Goal: Information Seeking & Learning: Learn about a topic

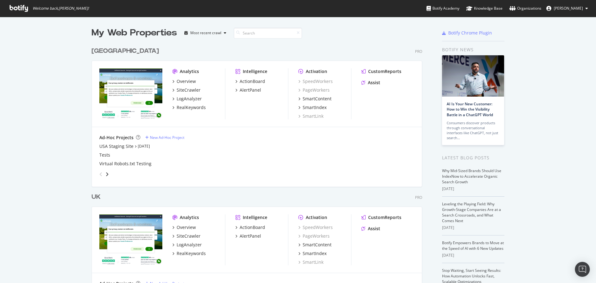
scroll to position [278, 587]
click at [186, 228] on div "Overview" at bounding box center [186, 227] width 19 height 6
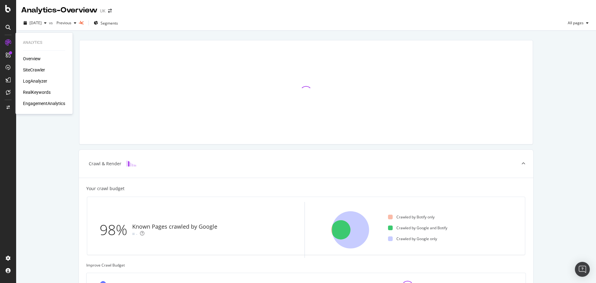
click at [38, 90] on div "RealKeywords" at bounding box center [37, 92] width 28 height 6
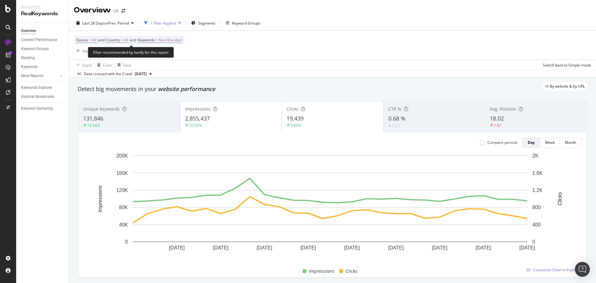
drag, startPoint x: 177, startPoint y: 38, endPoint x: 168, endPoint y: 49, distance: 14.9
click at [178, 38] on span "Non-Branded" at bounding box center [170, 40] width 23 height 9
click at [173, 54] on div "button" at bounding box center [176, 55] width 7 height 4
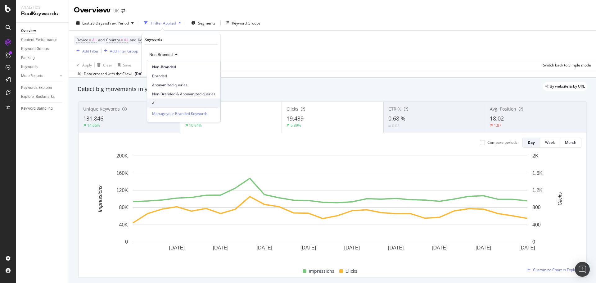
click at [167, 101] on span "All" at bounding box center [183, 103] width 63 height 6
click at [210, 71] on div "Apply" at bounding box center [206, 68] width 18 height 6
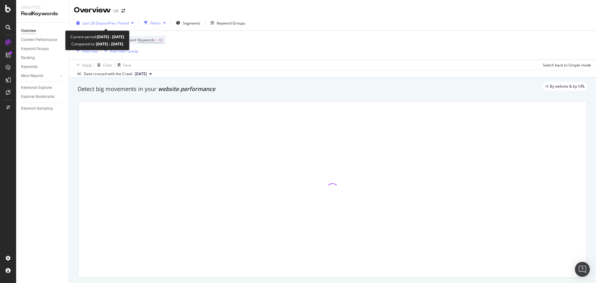
click at [96, 21] on span "Last 28 Days" at bounding box center [93, 23] width 22 height 5
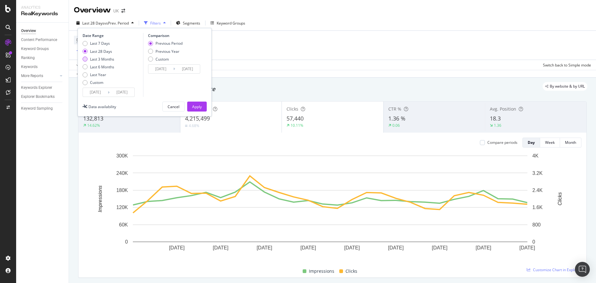
click at [102, 60] on div "Last 3 Months" at bounding box center [102, 59] width 24 height 5
type input "2025/05/09"
type input "2025/02/06"
type input "2025/05/08"
click at [194, 105] on div "Apply" at bounding box center [197, 106] width 10 height 5
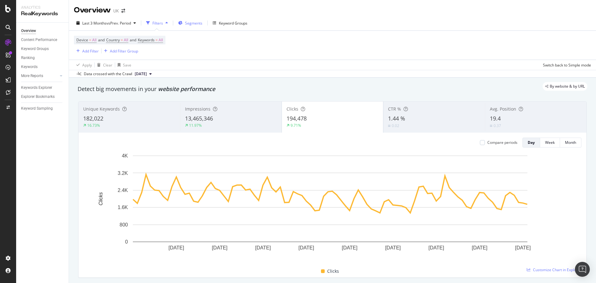
click at [186, 21] on div "Segments" at bounding box center [190, 22] width 24 height 9
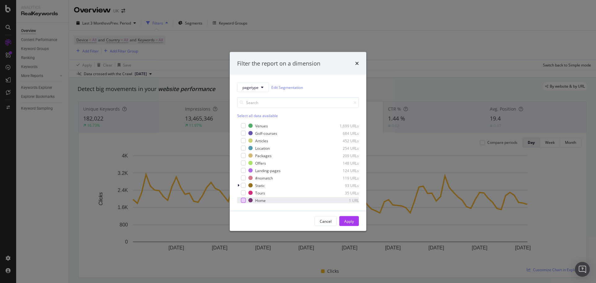
click at [244, 200] on div "modal" at bounding box center [243, 200] width 5 height 5
click at [358, 223] on button "Apply" at bounding box center [350, 221] width 20 height 10
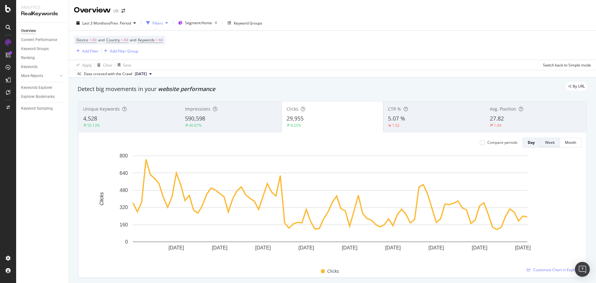
click at [549, 144] on div "Week" at bounding box center [551, 142] width 10 height 5
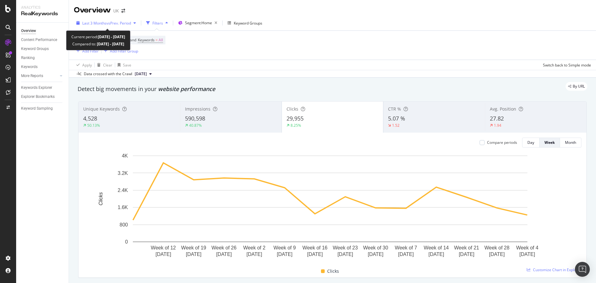
click at [138, 21] on div "Last 3 Months vs Prev. Period" at bounding box center [106, 22] width 65 height 9
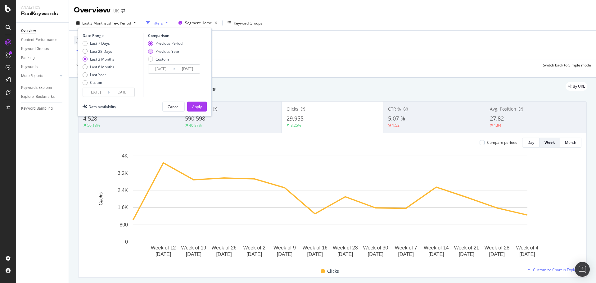
click at [167, 52] on div "Previous Year" at bounding box center [168, 51] width 24 height 5
type input "2024/05/10"
type input "2024/08/09"
click at [196, 109] on div "Apply" at bounding box center [197, 106] width 10 height 5
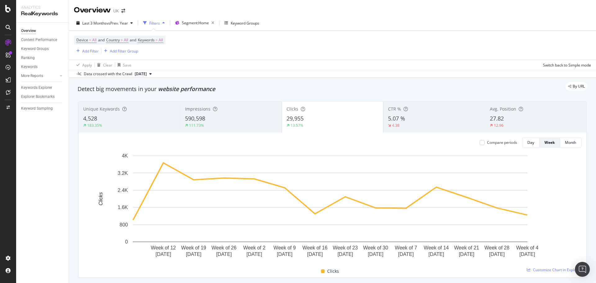
click at [497, 148] on div "Compare periods Day Week Month Week of 12 May. 2025 Week of 19 May. 2025 Week o…" at bounding box center [333, 205] width 508 height 145
click at [499, 144] on div "Compare periods" at bounding box center [502, 142] width 30 height 5
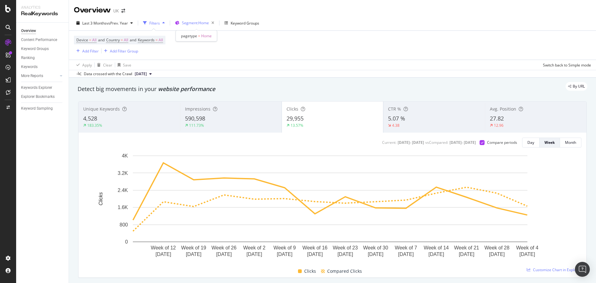
click at [188, 25] on span "Segment: Home" at bounding box center [195, 22] width 27 height 5
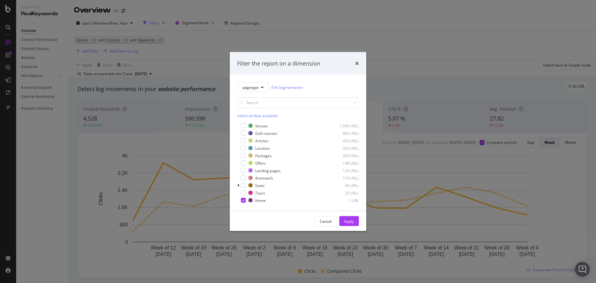
click at [330, 219] on div "Cancel" at bounding box center [326, 220] width 12 height 5
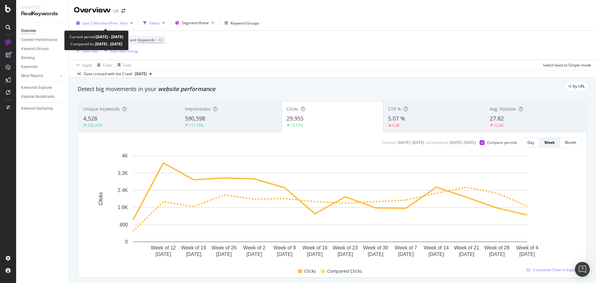
click at [109, 25] on span "vs Prev. Year" at bounding box center [117, 23] width 21 height 5
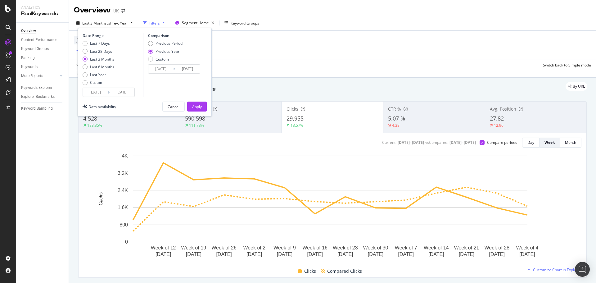
click at [101, 95] on input "2025/05/09" at bounding box center [95, 92] width 25 height 9
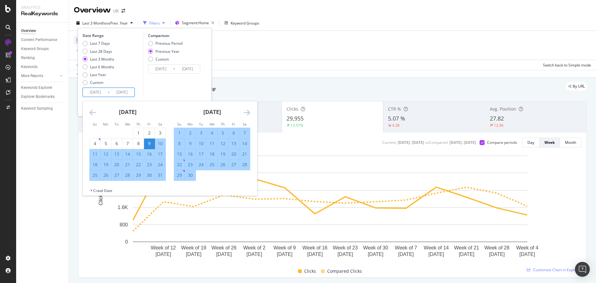
click at [192, 152] on div "16" at bounding box center [190, 154] width 11 height 6
type input "[DATE]"
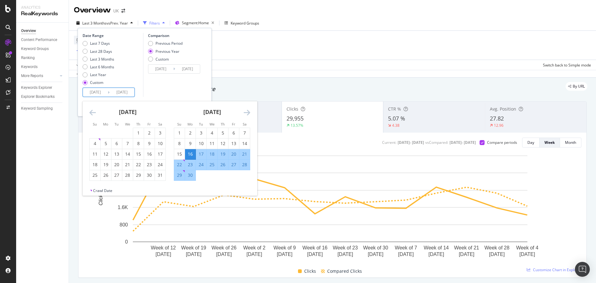
click at [249, 117] on div "[DATE]" at bounding box center [212, 114] width 76 height 26
click at [250, 115] on icon "Move forward to switch to the next month." at bounding box center [247, 112] width 7 height 7
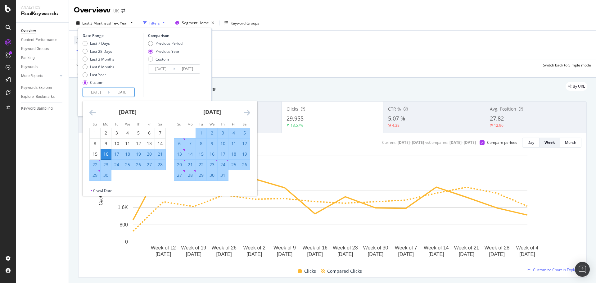
click at [251, 111] on div "July 2025 1 2 3 4 5 6 7 8 9 10 11 12 13 14 15 16 17 18 19 20 21 22 23 24 25 26 …" at bounding box center [212, 141] width 85 height 80
click at [251, 113] on div "July 2025 1 2 3 4 5 6 7 8 9 10 11 12 13 14 15 16 17 18 19 20 21 22 23 24 25 26 …" at bounding box center [212, 141] width 85 height 80
click at [254, 112] on div "May 2025 1 2 3 4 5 6 7 8 9 10 11 12 13 14 15 16 17 18 19 20 21 22 23 24 25 26 2…" at bounding box center [254, 146] width 338 height 90
click at [252, 112] on div "July 2025 1 2 3 4 5 6 7 8 9 10 11 12 13 14 15 16 17 18 19 20 21 22 23 24 25 26 …" at bounding box center [212, 141] width 85 height 80
click at [251, 112] on div "July 2025 1 2 3 4 5 6 7 8 9 10 11 12 13 14 15 16 17 18 19 20 21 22 23 24 25 26 …" at bounding box center [212, 141] width 85 height 80
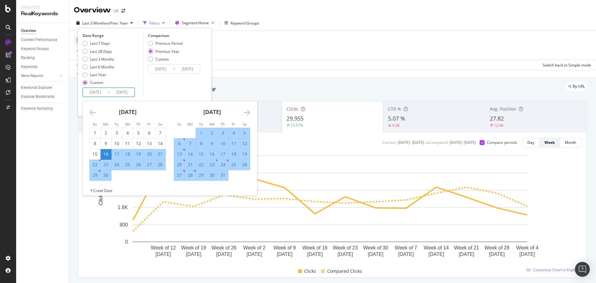
click at [249, 115] on icon "Move forward to switch to the next month." at bounding box center [247, 112] width 7 height 7
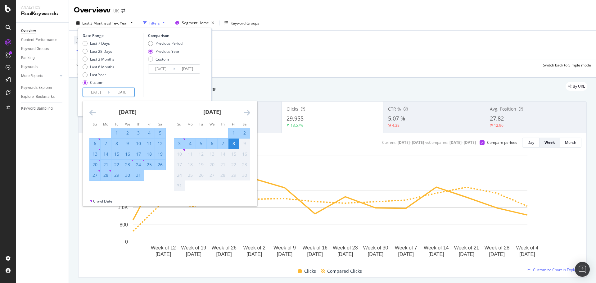
click at [235, 145] on div "8" at bounding box center [234, 143] width 11 height 6
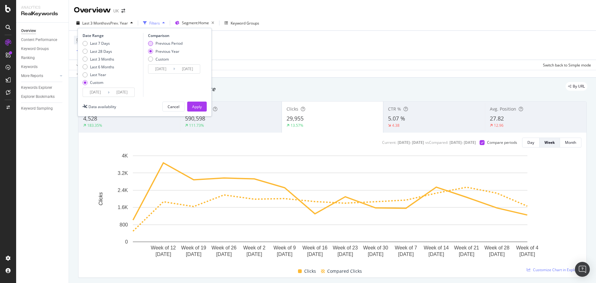
click at [165, 44] on div "Previous Period" at bounding box center [169, 43] width 27 height 5
type input "2025/04/23"
type input "2025/06/15"
click at [165, 50] on div "Previous Year" at bounding box center [168, 51] width 24 height 5
type input "2024/06/17"
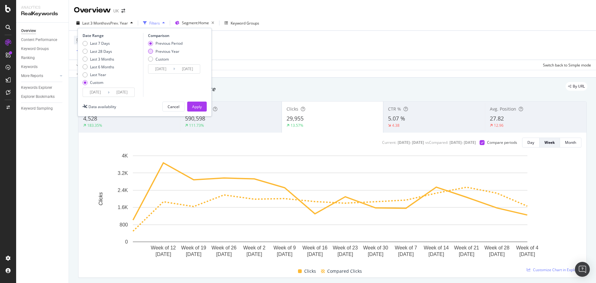
type input "2024/08/09"
click at [190, 105] on button "Apply" at bounding box center [197, 107] width 20 height 10
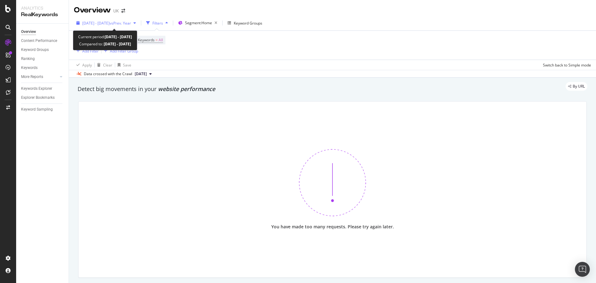
click at [131, 22] on span "vs Prev. Year" at bounding box center [120, 23] width 21 height 5
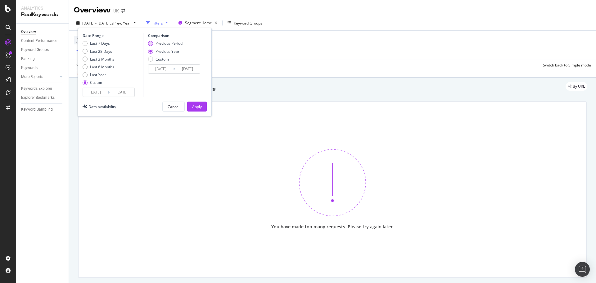
click at [165, 43] on div "Previous Period" at bounding box center [169, 43] width 27 height 5
type input "2025/04/23"
type input "2025/06/15"
click at [192, 103] on div "Apply" at bounding box center [197, 106] width 10 height 9
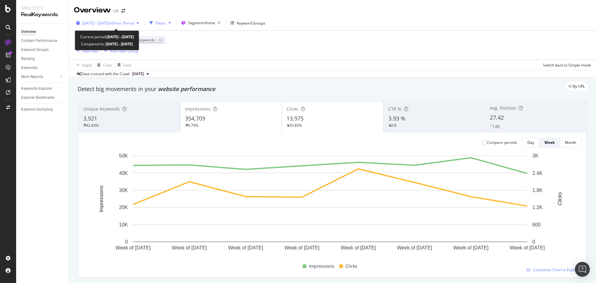
click at [134, 23] on span "vs Prev. Period" at bounding box center [122, 23] width 25 height 5
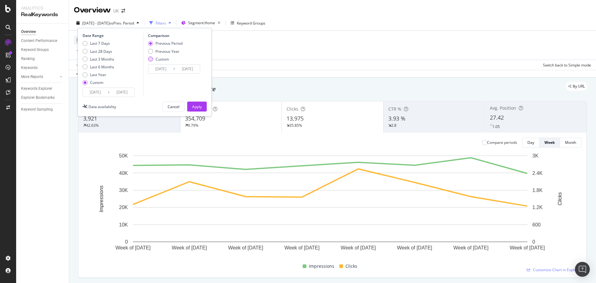
click at [176, 57] on div "Custom" at bounding box center [165, 59] width 34 height 5
click at [176, 51] on div "Previous Year" at bounding box center [168, 51] width 24 height 5
type input "2024/06/17"
type input "2024/08/09"
click at [198, 105] on div "Apply" at bounding box center [197, 106] width 10 height 5
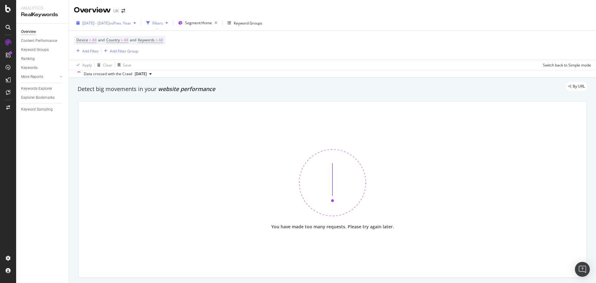
click at [135, 26] on div "2025 Jun. 16th - Aug. 8th vs Prev. Year" at bounding box center [106, 22] width 65 height 9
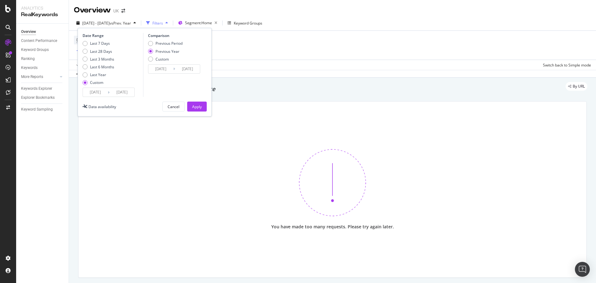
click at [181, 71] on input "2024/08/09" at bounding box center [187, 69] width 25 height 9
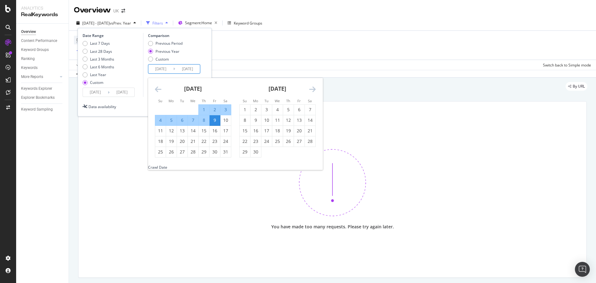
click at [160, 86] on icon "Move backward to switch to the previous month." at bounding box center [158, 88] width 7 height 7
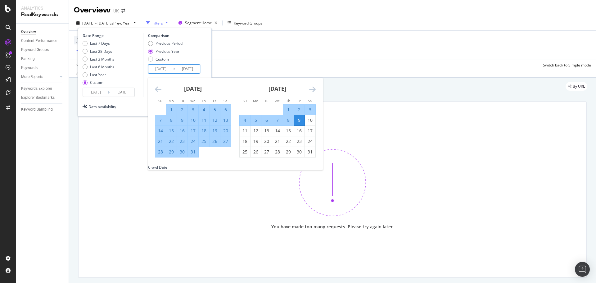
click at [199, 53] on div "Previous Period Previous Year Custom" at bounding box center [175, 52] width 54 height 23
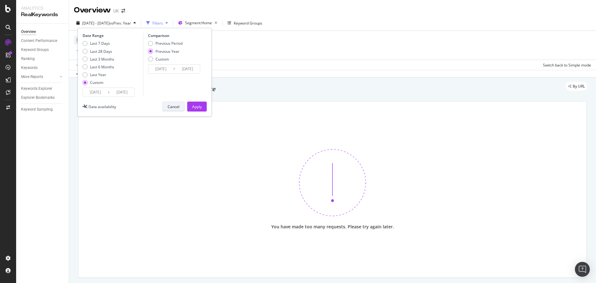
click at [180, 103] on button "Cancel" at bounding box center [173, 107] width 22 height 10
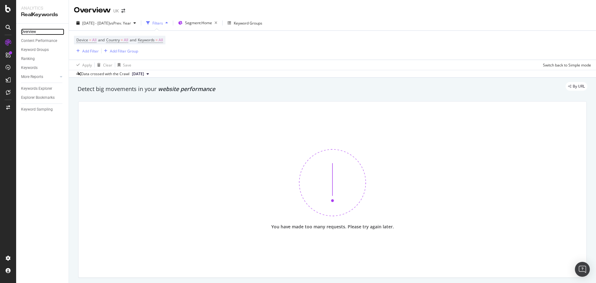
click at [30, 30] on div "Overview" at bounding box center [28, 32] width 15 height 7
click at [220, 23] on icon "button" at bounding box center [216, 23] width 8 height 9
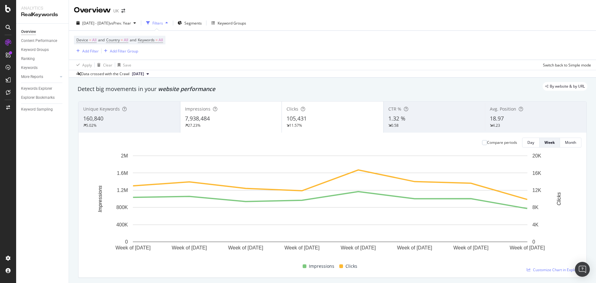
click at [221, 22] on div "2025 Jun. 16th - Aug. 8th vs Prev. Year Filters Segments Keyword Groups" at bounding box center [161, 23] width 175 height 10
click at [202, 22] on span "Segments" at bounding box center [193, 23] width 17 height 5
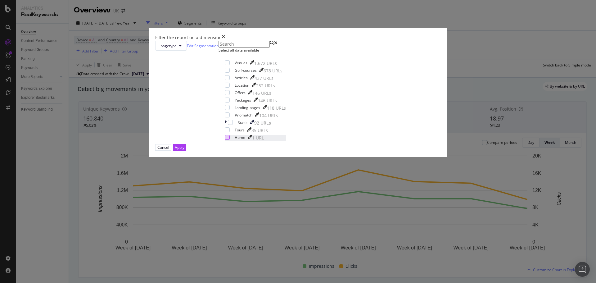
click at [230, 140] on div "modal" at bounding box center [227, 137] width 5 height 5
click at [185, 150] on div "Apply" at bounding box center [180, 147] width 10 height 5
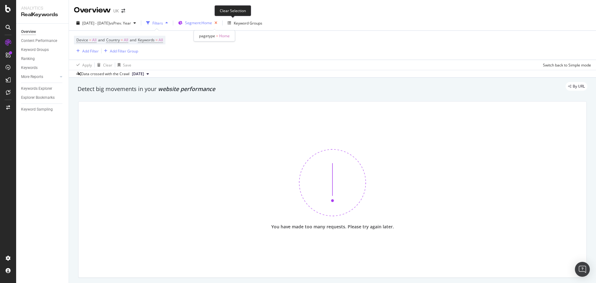
click at [220, 23] on icon "button" at bounding box center [216, 23] width 8 height 9
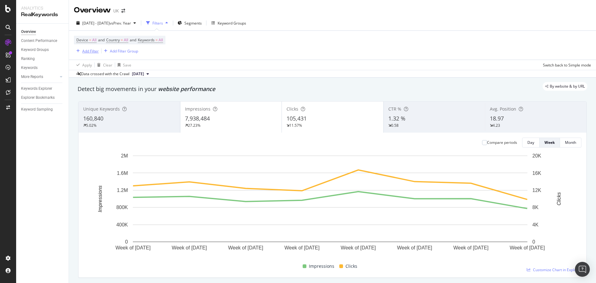
click at [94, 52] on div "Add Filter" at bounding box center [90, 50] width 16 height 5
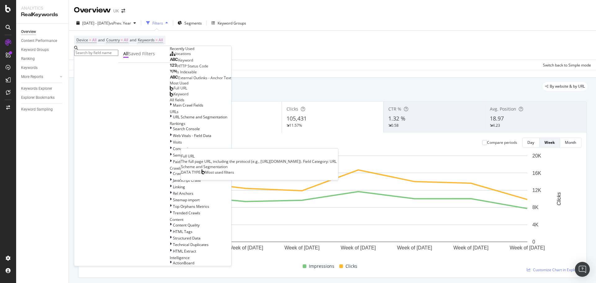
click at [174, 91] on span "Full URL" at bounding box center [181, 87] width 14 height 5
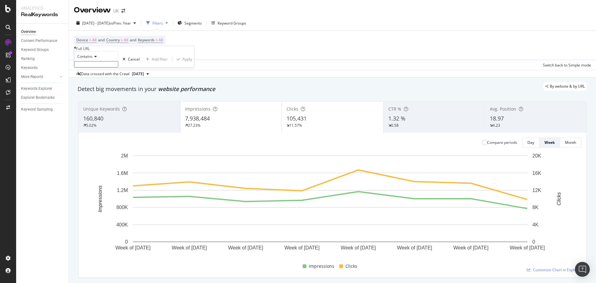
click at [111, 67] on input "text" at bounding box center [96, 64] width 44 height 6
paste input "https://www.golfbreaks.com/en-gb/"
type input "https://www.golfbreaks.com/en-gb/"
click at [99, 61] on div "Contains" at bounding box center [96, 56] width 44 height 10
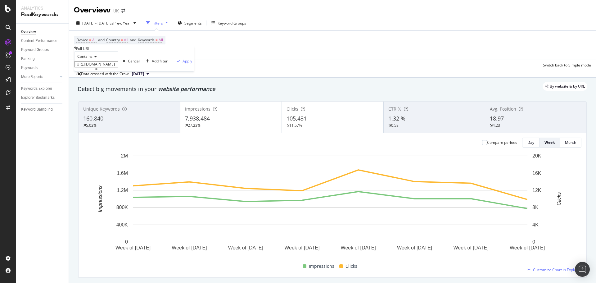
scroll to position [0, 0]
click at [90, 67] on span "Equal to" at bounding box center [83, 64] width 14 height 5
click at [106, 67] on input "text" at bounding box center [96, 64] width 44 height 6
paste input "https://www.golfbreaks.com/en-gb/"
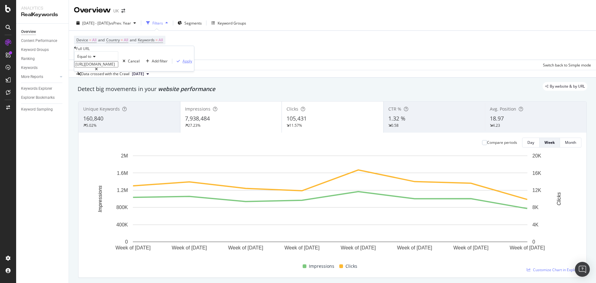
type input "https://www.golfbreaks.com/en-gb/"
click at [183, 64] on div "Apply" at bounding box center [188, 60] width 10 height 5
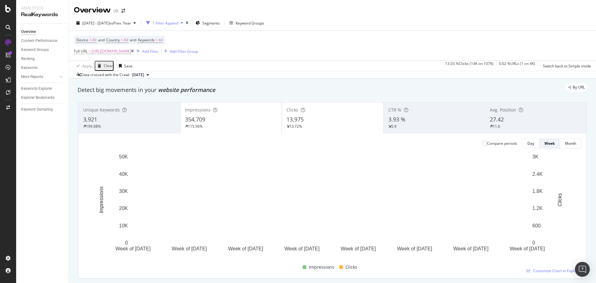
click at [217, 122] on div "354,709" at bounding box center [231, 120] width 92 height 8
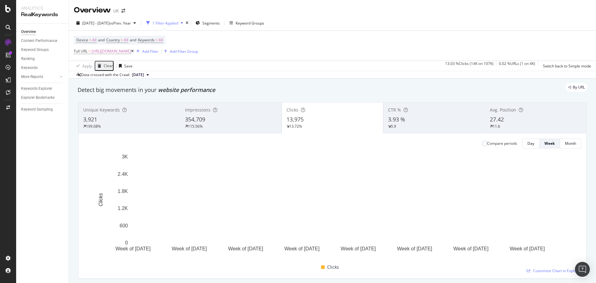
click at [487, 144] on div "Compare periods" at bounding box center [502, 143] width 30 height 5
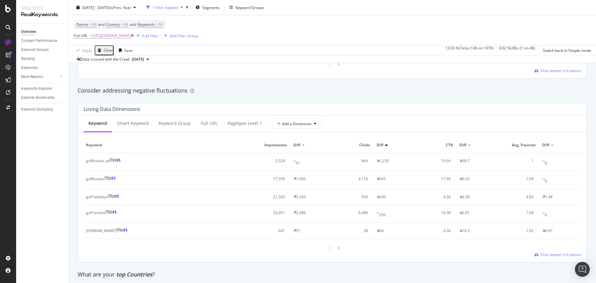
scroll to position [715, 0]
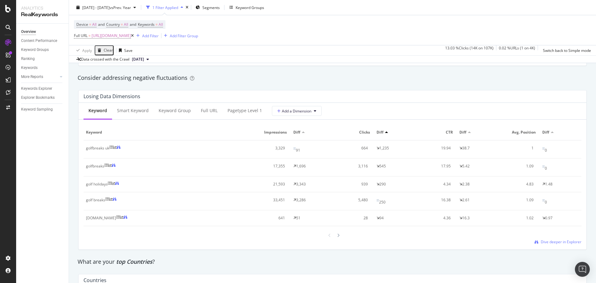
click at [103, 146] on div "golfbreaks uk" at bounding box center [97, 148] width 23 height 6
copy div "golfbreaks uk"
click at [221, 79] on div "Consider addressing negative fluctuations" at bounding box center [333, 78] width 510 height 8
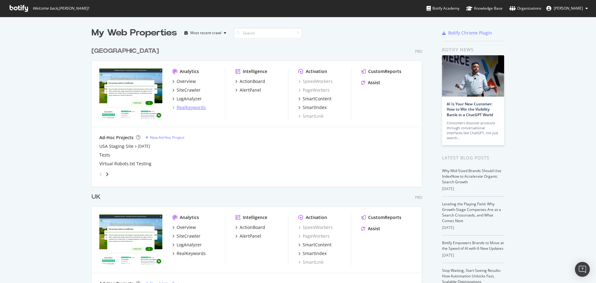
click at [193, 107] on div "RealKeywords" at bounding box center [191, 107] width 29 height 6
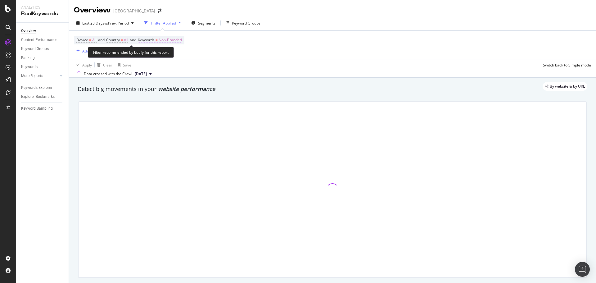
click at [159, 40] on span "Keywords = Non-Branded" at bounding box center [160, 40] width 44 height 6
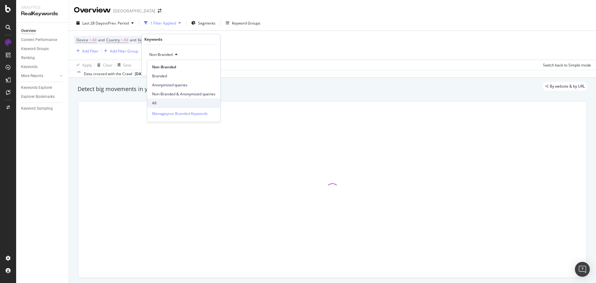
click at [158, 101] on span "All" at bounding box center [183, 103] width 63 height 6
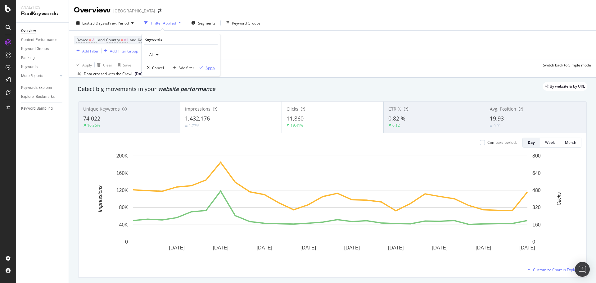
click at [205, 71] on button "Apply" at bounding box center [206, 68] width 18 height 6
click at [206, 69] on div "Apply Clear Save Switch back to Simple mode" at bounding box center [333, 65] width 528 height 10
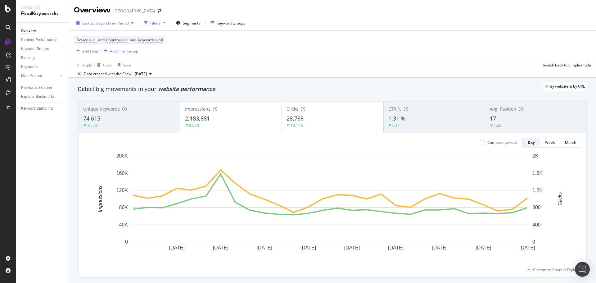
click at [101, 20] on div "Last 28 Days vs Prev. Period" at bounding box center [105, 22] width 62 height 9
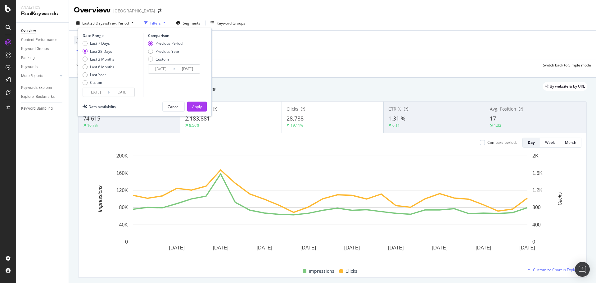
click at [95, 94] on input "[DATE]" at bounding box center [95, 92] width 25 height 9
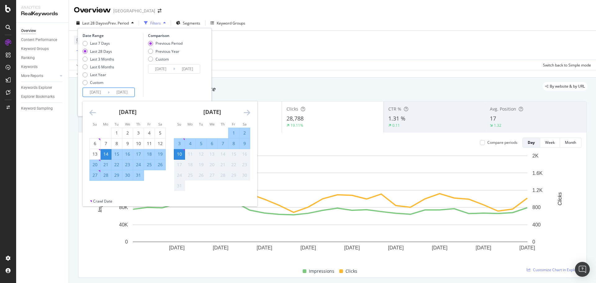
click at [95, 116] on icon "Move backward to switch to the previous month." at bounding box center [92, 112] width 7 height 7
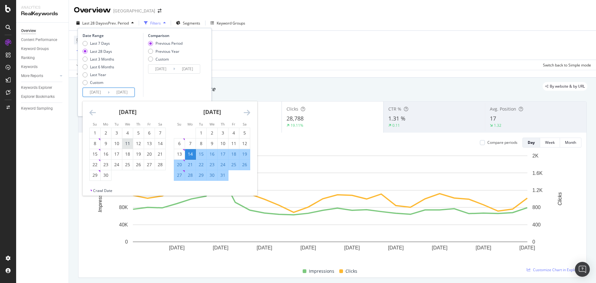
click at [126, 145] on div "11" at bounding box center [127, 143] width 11 height 6
type input "[DATE]"
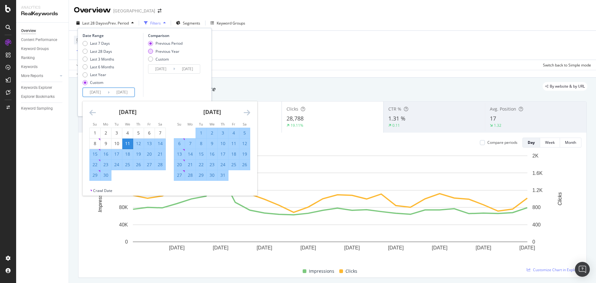
click at [167, 52] on div "Previous Year" at bounding box center [168, 51] width 24 height 5
type input "[DATE]"
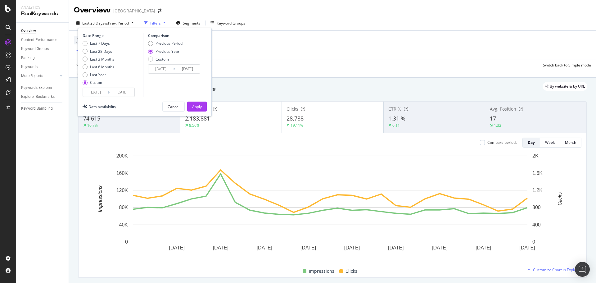
click at [202, 107] on button "Apply" at bounding box center [197, 107] width 20 height 10
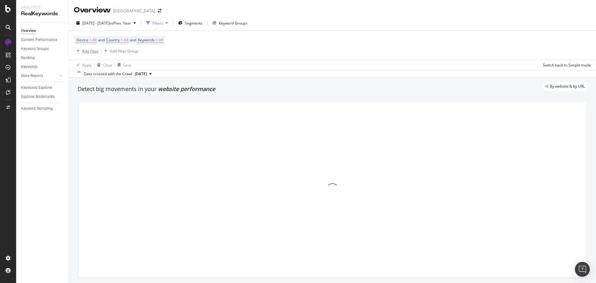
click at [94, 51] on div "Add Filter" at bounding box center [90, 50] width 16 height 5
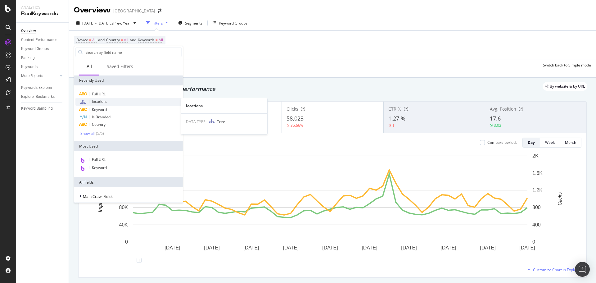
click at [107, 102] on span "locations" at bounding box center [100, 101] width 16 height 5
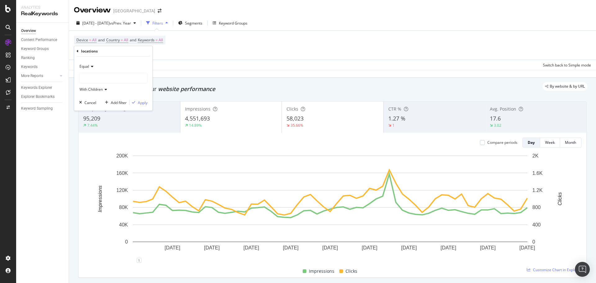
click at [97, 82] on div at bounding box center [114, 78] width 68 height 10
click at [84, 90] on icon at bounding box center [84, 90] width 2 height 4
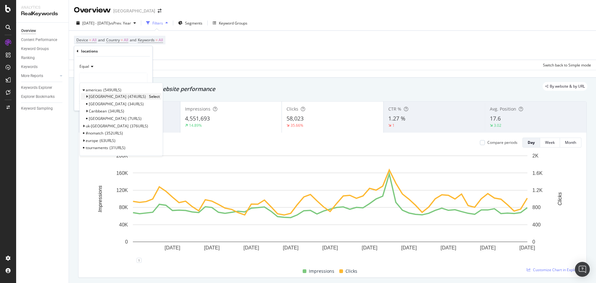
click at [87, 97] on icon at bounding box center [87, 97] width 2 height 4
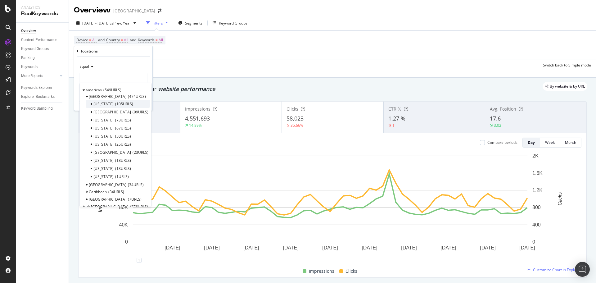
click at [100, 104] on span "[US_STATE]" at bounding box center [104, 103] width 20 height 5
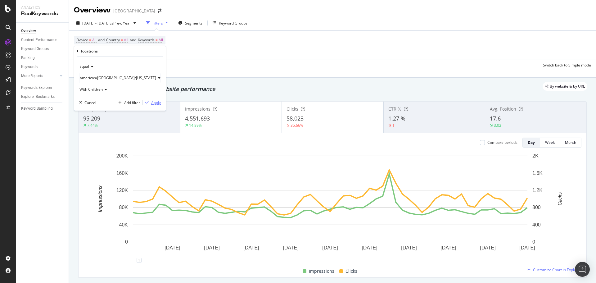
click at [143, 103] on div "button" at bounding box center [147, 103] width 8 height 4
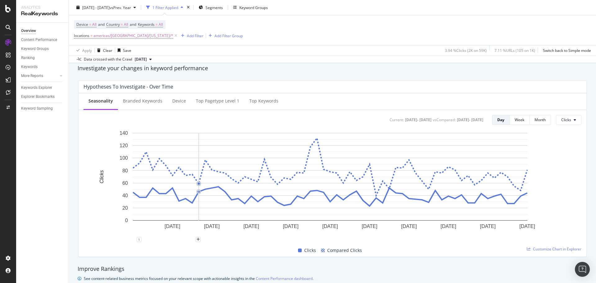
scroll to position [155, 0]
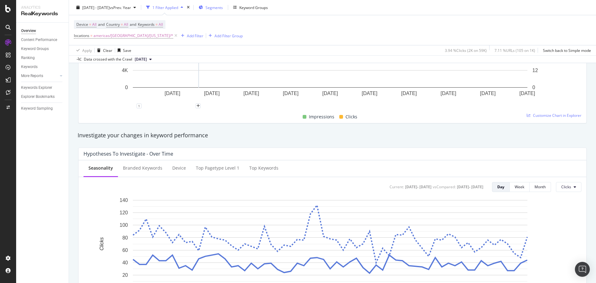
click at [226, 7] on button "Segments" at bounding box center [210, 7] width 29 height 10
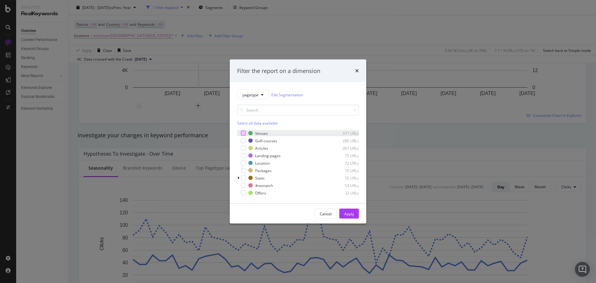
click at [244, 133] on div "modal" at bounding box center [243, 133] width 5 height 5
click at [245, 141] on div "modal" at bounding box center [243, 140] width 5 height 5
click at [244, 157] on div "modal" at bounding box center [243, 155] width 5 height 5
click at [244, 163] on div "modal" at bounding box center [243, 163] width 5 height 5
click at [347, 214] on div "Apply" at bounding box center [350, 213] width 10 height 5
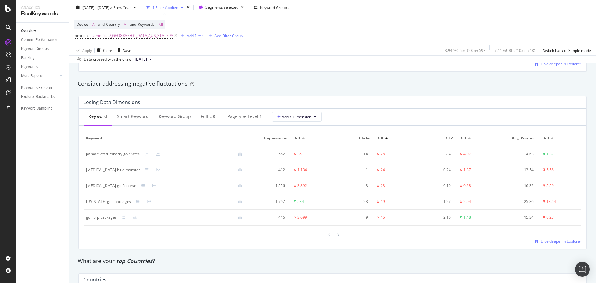
scroll to position [715, 0]
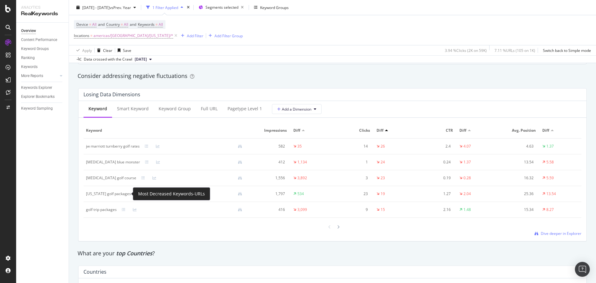
click at [136, 195] on icon at bounding box center [138, 194] width 4 height 4
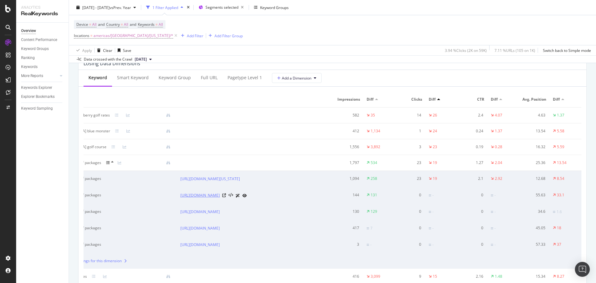
scroll to position [0, 34]
click at [120, 26] on span "Country" at bounding box center [113, 24] width 14 height 5
click at [117, 37] on span "All" at bounding box center [115, 38] width 4 height 5
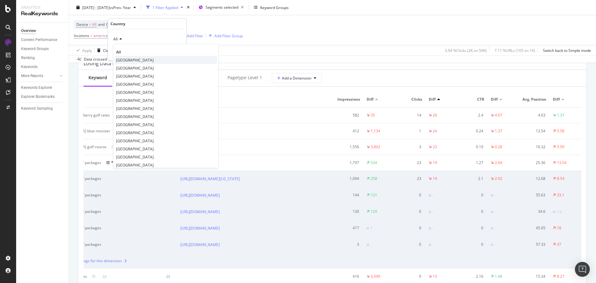
click at [128, 57] on span "[GEOGRAPHIC_DATA]" at bounding box center [135, 59] width 38 height 5
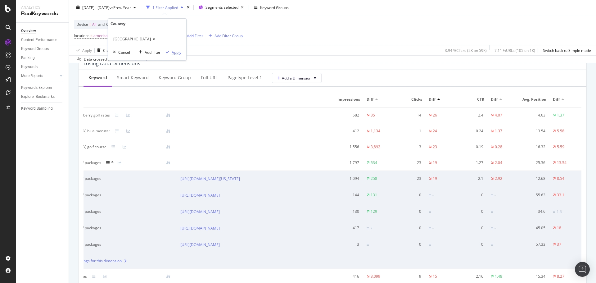
click at [176, 51] on div "Apply" at bounding box center [177, 52] width 10 height 5
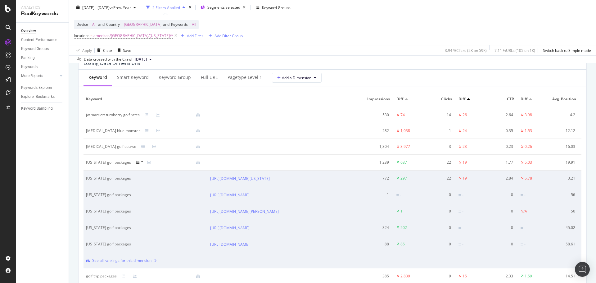
click at [136, 165] on div at bounding box center [141, 162] width 11 height 5
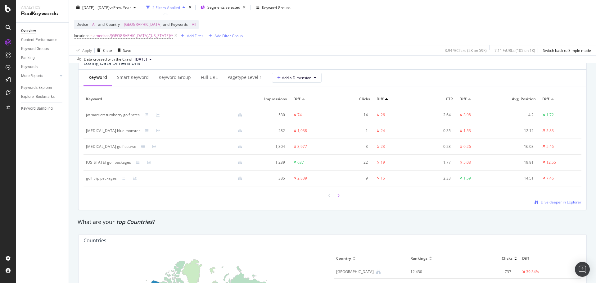
click at [337, 195] on icon at bounding box center [338, 196] width 2 height 4
click at [212, 80] on div "Full URL" at bounding box center [209, 77] width 17 height 6
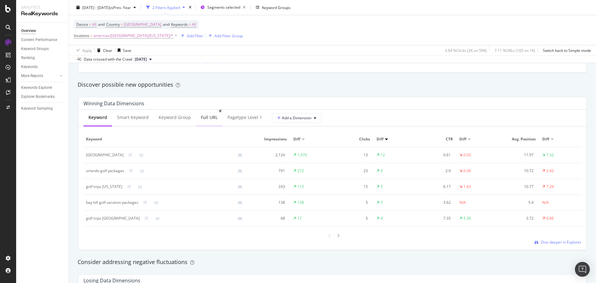
click at [206, 116] on div "Full URL" at bounding box center [209, 117] width 17 height 6
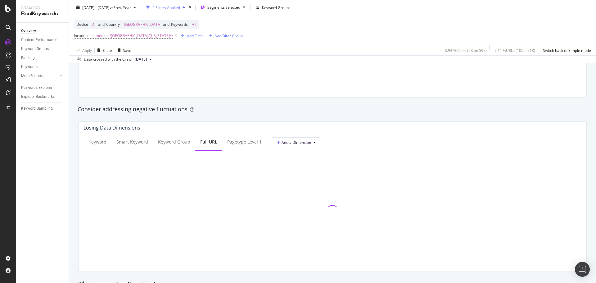
scroll to position [683, 0]
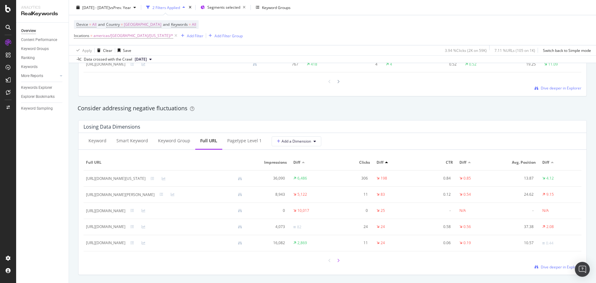
click at [337, 257] on div at bounding box center [339, 260] width 6 height 8
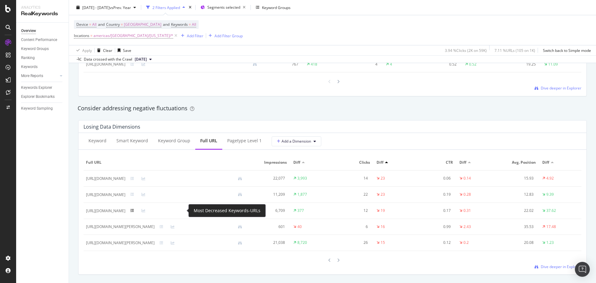
click at [134, 211] on icon at bounding box center [132, 211] width 4 height 4
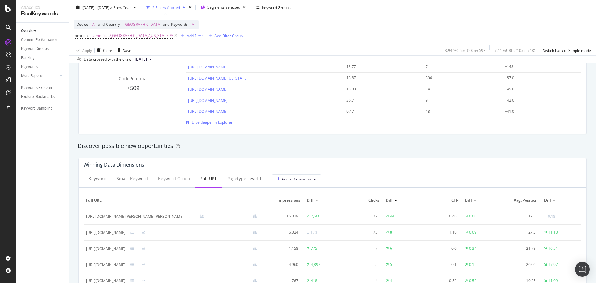
scroll to position [497, 0]
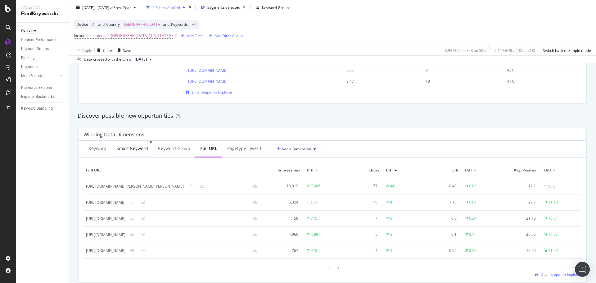
click at [149, 149] on div "Smart Keyword" at bounding box center [133, 148] width 42 height 17
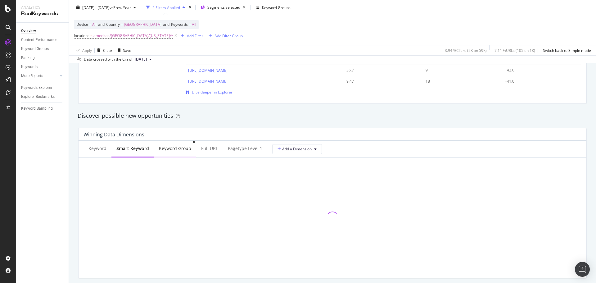
click at [167, 148] on div "Keyword Group" at bounding box center [175, 148] width 32 height 6
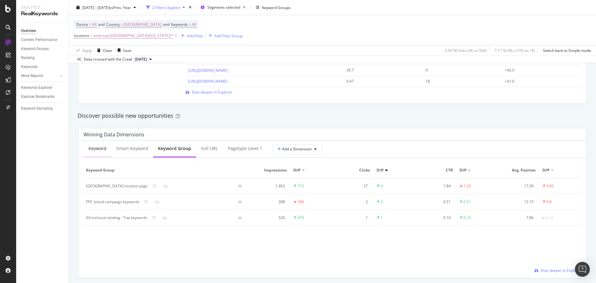
click at [98, 149] on div "Keyword" at bounding box center [98, 148] width 18 height 6
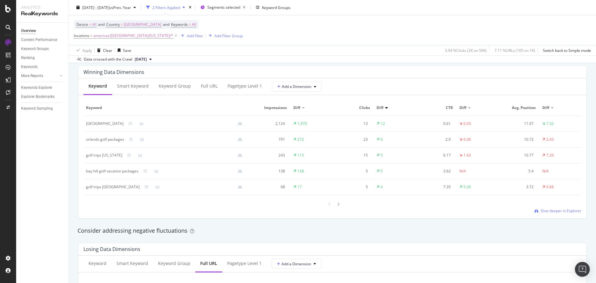
scroll to position [559, 0]
click at [176, 87] on div "Keyword Group" at bounding box center [175, 86] width 32 height 6
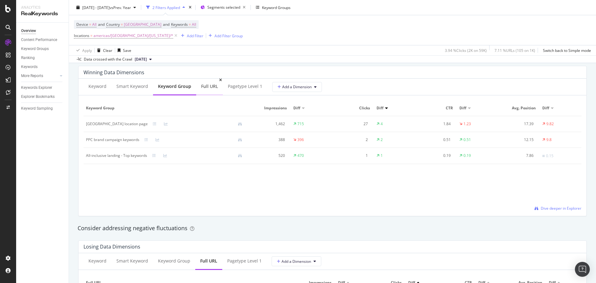
click at [211, 86] on div "Full URL" at bounding box center [209, 86] width 17 height 6
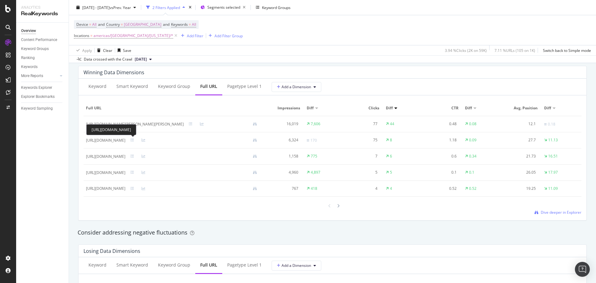
click at [126, 140] on div "[URL][DOMAIN_NAME]" at bounding box center [105, 141] width 39 height 6
copy div "[URL][DOMAIN_NAME]"
click at [199, 223] on div "Winning Data Dimensions Keyword Smart Keyword Keyword Group Full URL pagetype L…" at bounding box center [333, 143] width 516 height 164
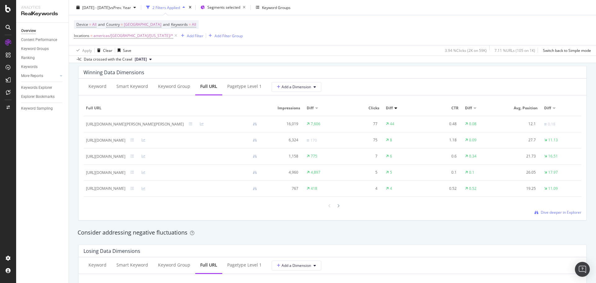
scroll to position [373, 0]
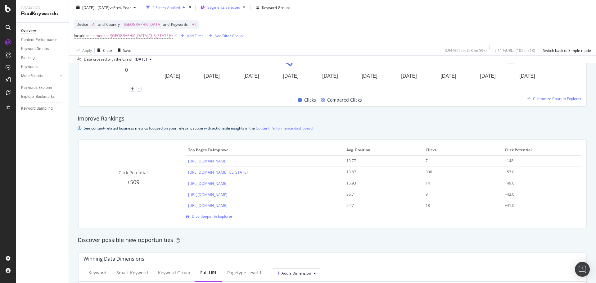
click at [240, 10] on div "Segments selected" at bounding box center [228, 7] width 41 height 9
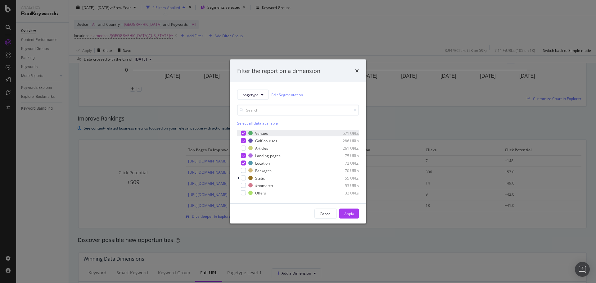
click at [241, 132] on div "modal" at bounding box center [239, 133] width 4 height 6
click at [243, 139] on icon "modal" at bounding box center [243, 140] width 3 height 3
click at [242, 158] on div "Landing-pages 75 URLs" at bounding box center [298, 156] width 122 height 6
click at [242, 163] on icon "modal" at bounding box center [243, 163] width 3 height 3
click at [345, 214] on div "Apply" at bounding box center [350, 213] width 10 height 5
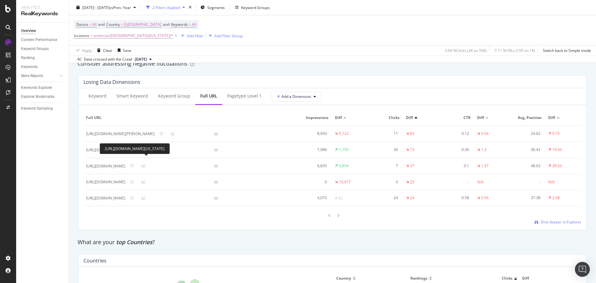
scroll to position [719, 0]
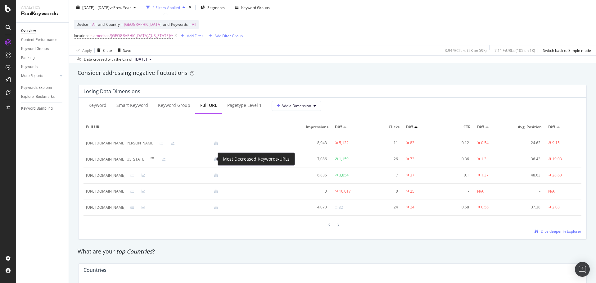
click at [154, 159] on icon at bounding box center [153, 159] width 4 height 4
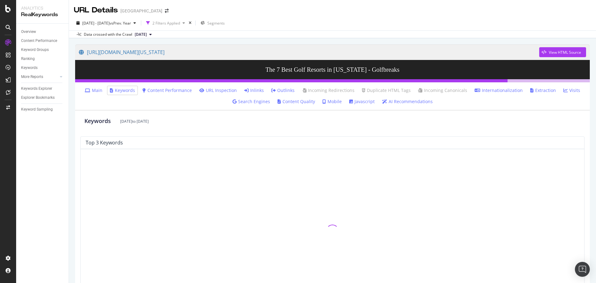
click at [255, 90] on link "Inlinks" at bounding box center [254, 90] width 20 height 6
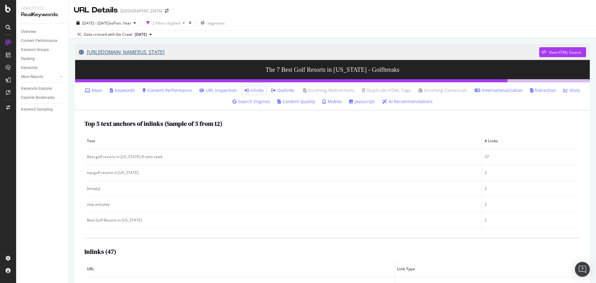
click at [237, 56] on link "[URL][DOMAIN_NAME][US_STATE]" at bounding box center [309, 52] width 461 height 16
